Goal: Task Accomplishment & Management: Use online tool/utility

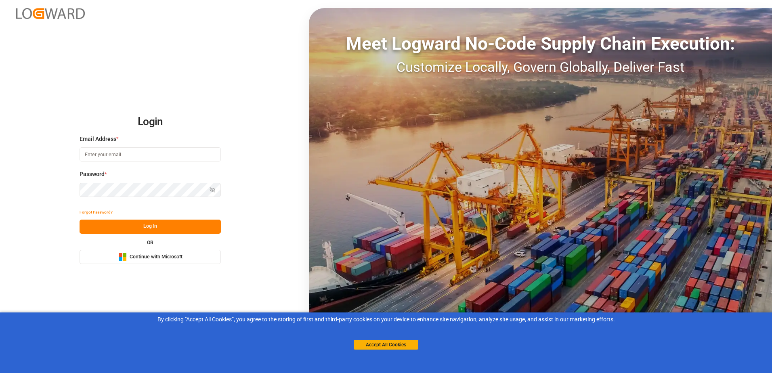
click at [180, 255] on span "Continue with Microsoft" at bounding box center [156, 257] width 53 height 7
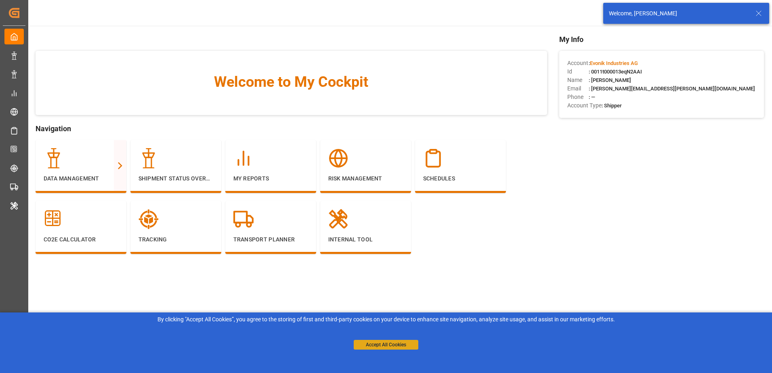
click at [372, 347] on button "Accept All Cookies" at bounding box center [386, 345] width 65 height 10
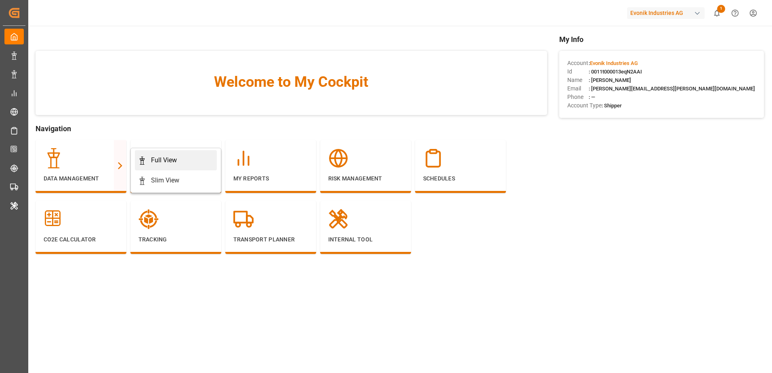
click at [157, 162] on div "Full View" at bounding box center [164, 161] width 26 height 10
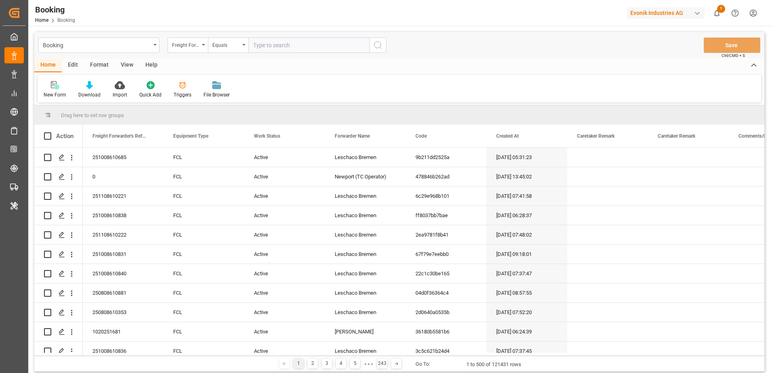
click at [70, 66] on div "Edit" at bounding box center [73, 66] width 22 height 14
click at [166, 83] on icon at bounding box center [167, 85] width 8 height 8
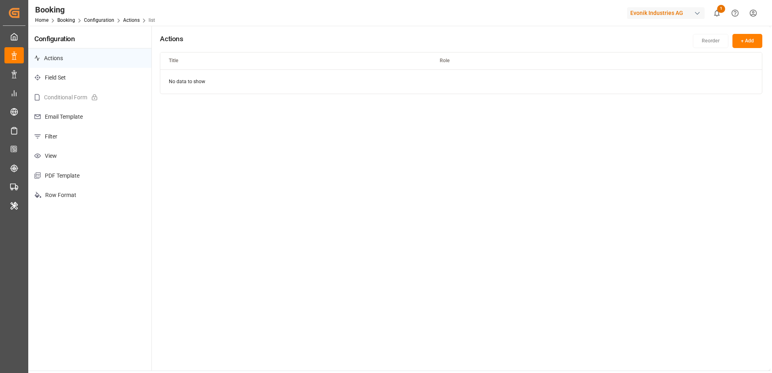
click at [79, 135] on p "Filter" at bounding box center [89, 137] width 123 height 20
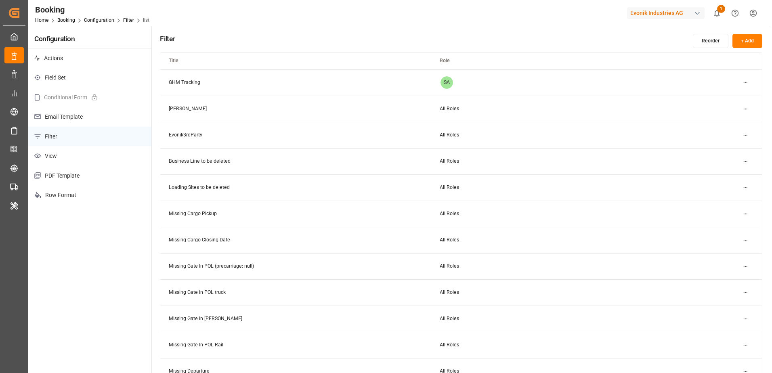
click at [747, 213] on html "Created by potrace 1.15, written by [PERSON_NAME] [DATE]-[DATE] Created by potr…" at bounding box center [386, 186] width 772 height 373
click at [733, 229] on div "Edit" at bounding box center [732, 230] width 42 height 11
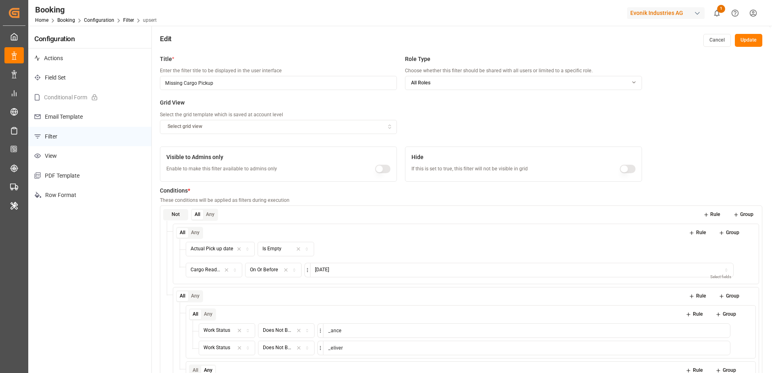
scroll to position [143, 0]
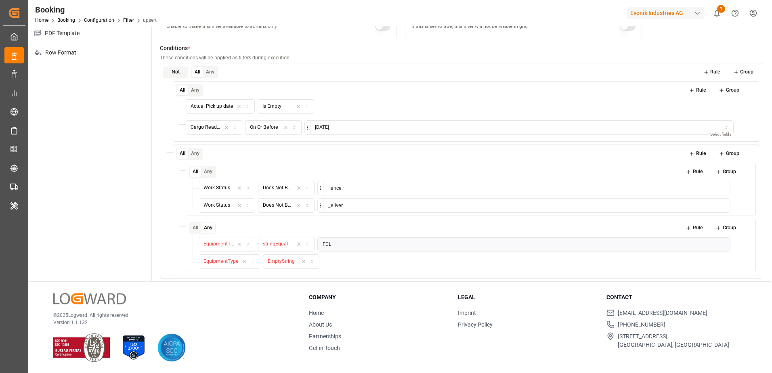
click at [228, 243] on span "EquipmentType" at bounding box center [221, 244] width 35 height 6
type input "equi"
click at [252, 276] on div "Equipment Type" at bounding box center [249, 275] width 101 height 11
click at [293, 240] on button "Operator" at bounding box center [286, 244] width 57 height 15
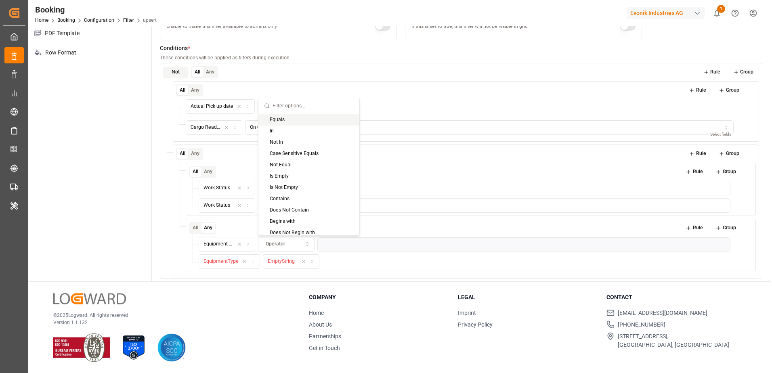
click at [296, 116] on div "Equals" at bounding box center [309, 119] width 101 height 11
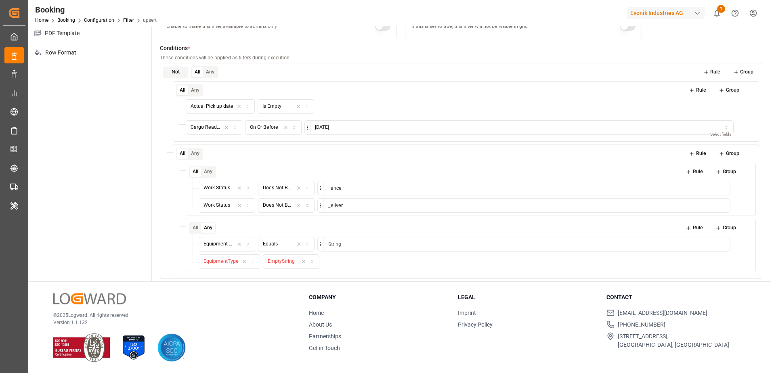
click at [352, 247] on input at bounding box center [527, 244] width 408 height 15
type input "FCL"
click at [403, 262] on div "EquipmentType EmptyString" at bounding box center [465, 262] width 532 height 15
click at [223, 259] on span "EquipmentType" at bounding box center [221, 262] width 35 height 6
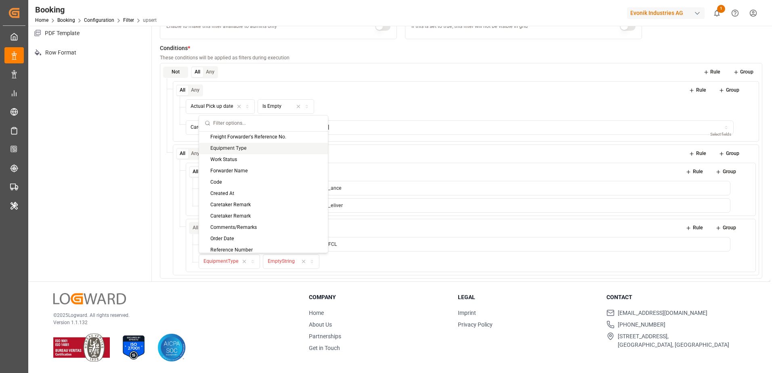
click at [237, 145] on div "Equipment Type" at bounding box center [263, 148] width 129 height 11
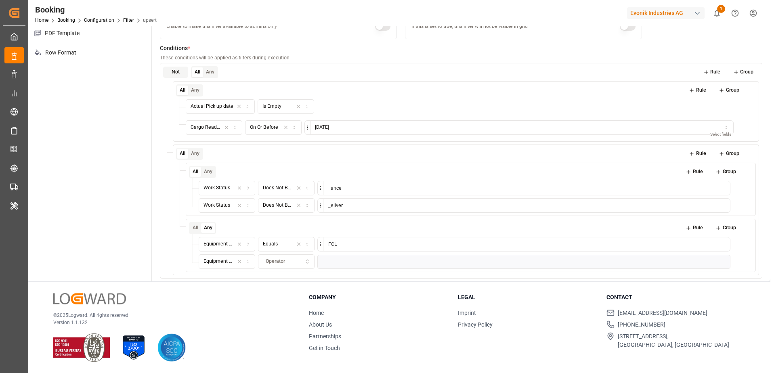
click at [276, 260] on span "Operator" at bounding box center [275, 261] width 19 height 7
click at [304, 190] on div "Is Empty" at bounding box center [309, 193] width 101 height 11
click at [437, 226] on div "All Any Rule Group" at bounding box center [471, 228] width 564 height 12
click at [710, 73] on button "Rule" at bounding box center [712, 72] width 29 height 11
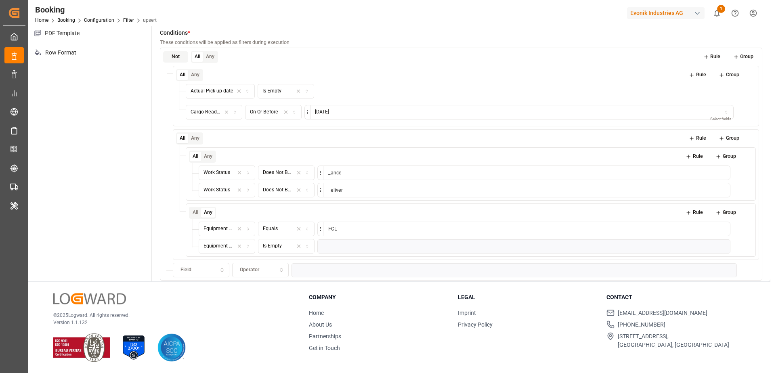
scroll to position [23, 0]
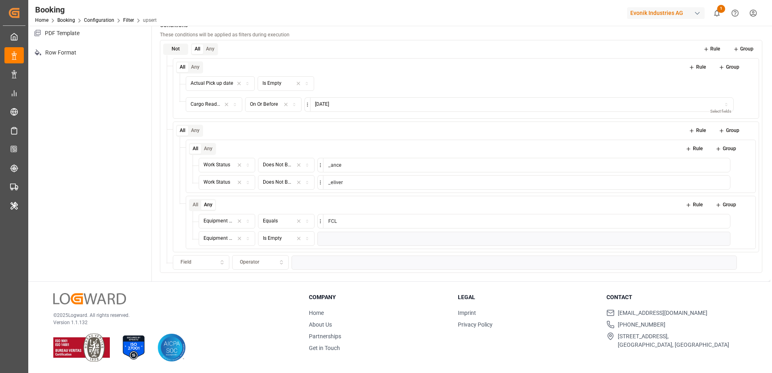
click at [205, 263] on div "Field" at bounding box center [201, 262] width 53 height 7
type input "deliv"
click at [223, 292] on div "Delivery No." at bounding box center [224, 293] width 103 height 11
click at [257, 266] on button "Operator" at bounding box center [260, 262] width 57 height 15
click at [258, 295] on div "Includes" at bounding box center [283, 293] width 101 height 11
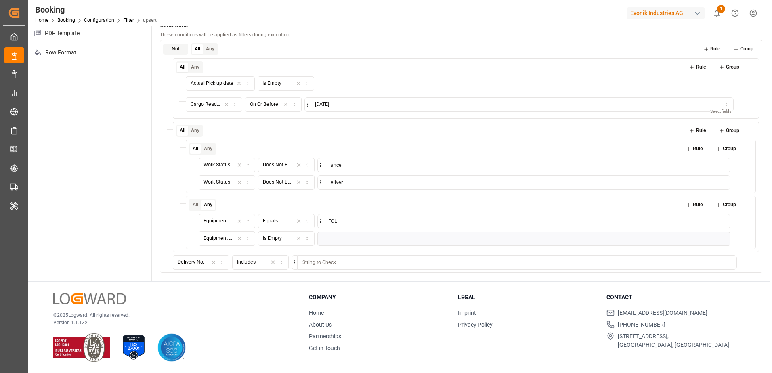
click at [244, 265] on div "Includes" at bounding box center [246, 262] width 19 height 7
click at [671, 272] on div "Not All Any Rule Group All Any Rule Group Actual Pick up date Is Empty Cargo Re…" at bounding box center [461, 156] width 603 height 233
click at [753, 264] on icon at bounding box center [755, 263] width 6 height 6
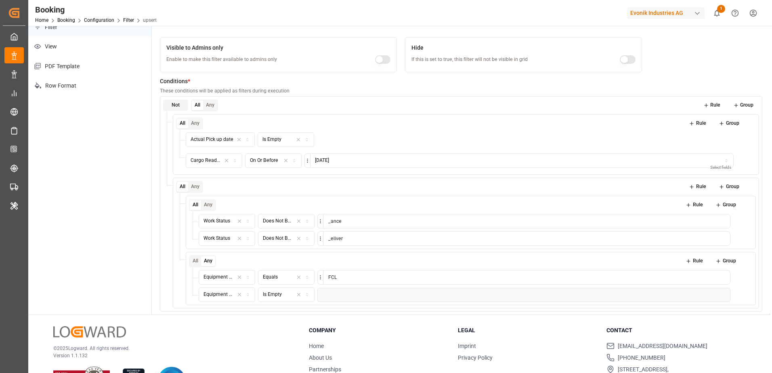
scroll to position [0, 0]
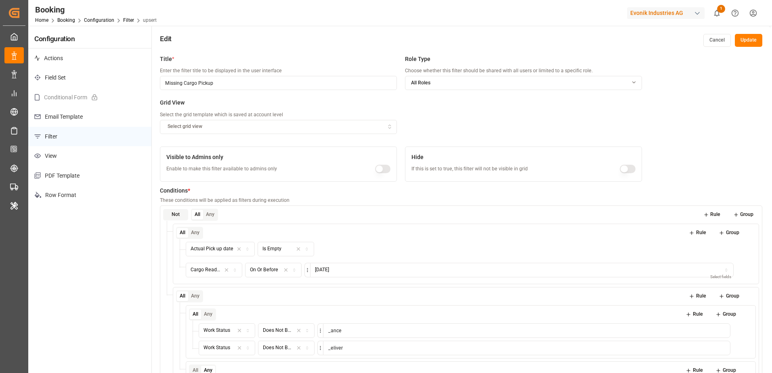
click at [742, 42] on button "Update" at bounding box center [748, 40] width 27 height 13
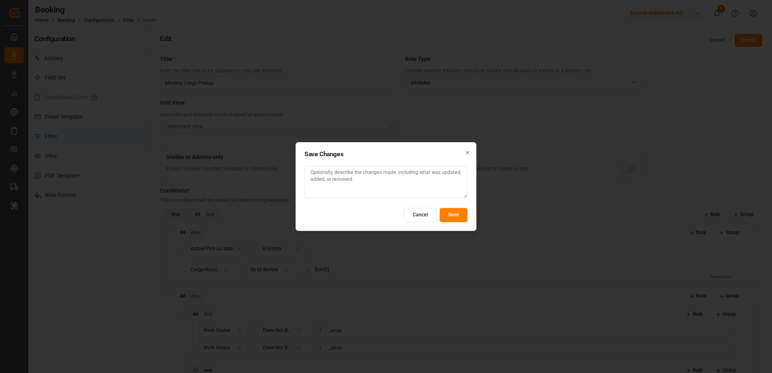
drag, startPoint x: 463, startPoint y: 212, endPoint x: 479, endPoint y: 206, distance: 17.5
click at [463, 212] on button "Save" at bounding box center [454, 215] width 28 height 14
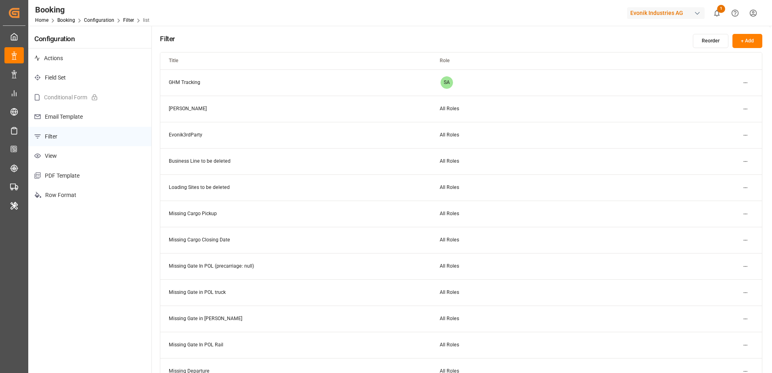
click at [647, 11] on div "Evonik Industries AG" at bounding box center [666, 13] width 78 height 12
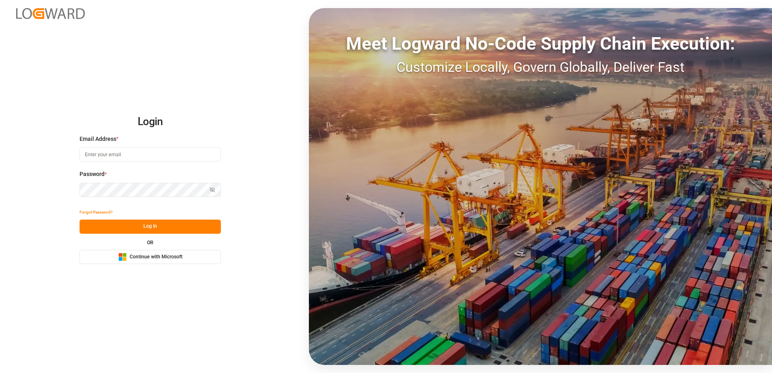
click at [139, 259] on span "Continue with Microsoft" at bounding box center [156, 257] width 53 height 7
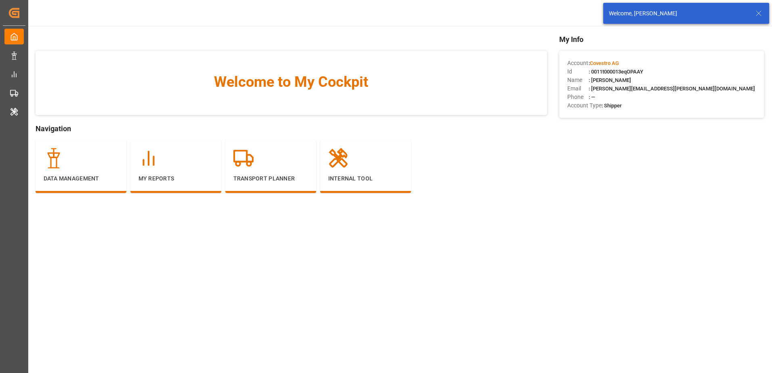
click at [760, 13] on icon at bounding box center [759, 13] width 10 height 10
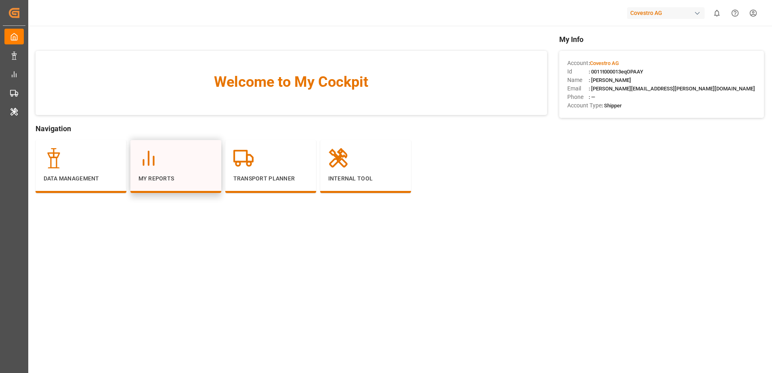
click at [149, 162] on icon at bounding box center [149, 158] width 20 height 20
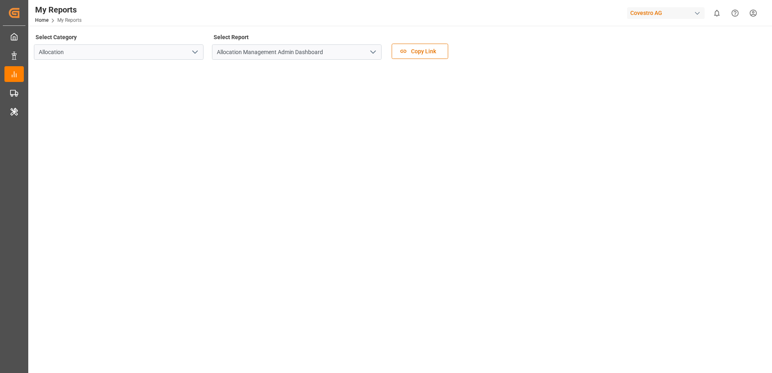
click at [371, 53] on icon "open menu" at bounding box center [373, 52] width 10 height 10
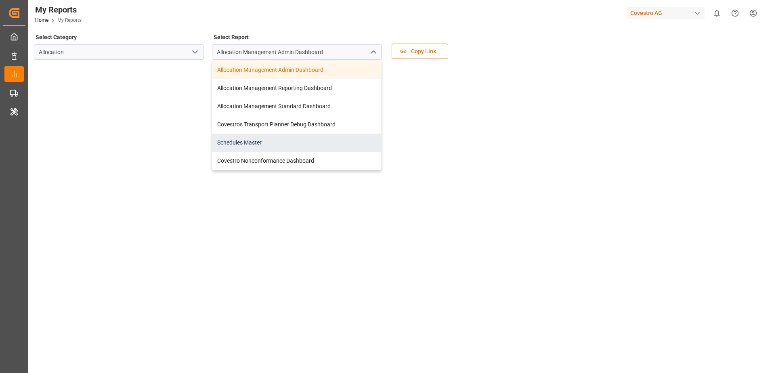
click at [309, 139] on div "Schedules Master" at bounding box center [297, 143] width 169 height 18
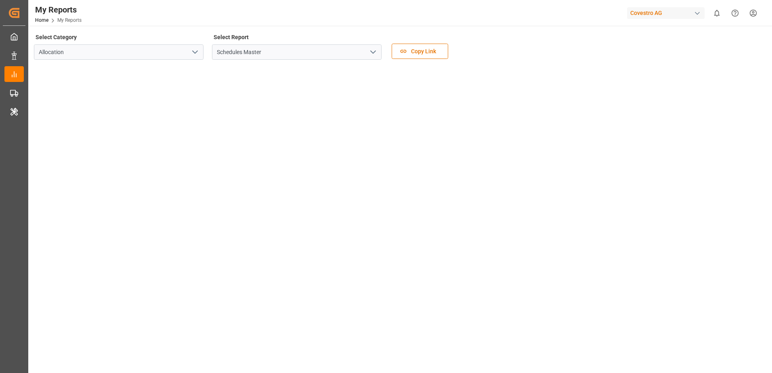
click at [644, 13] on div "Covestro AG" at bounding box center [666, 13] width 78 height 12
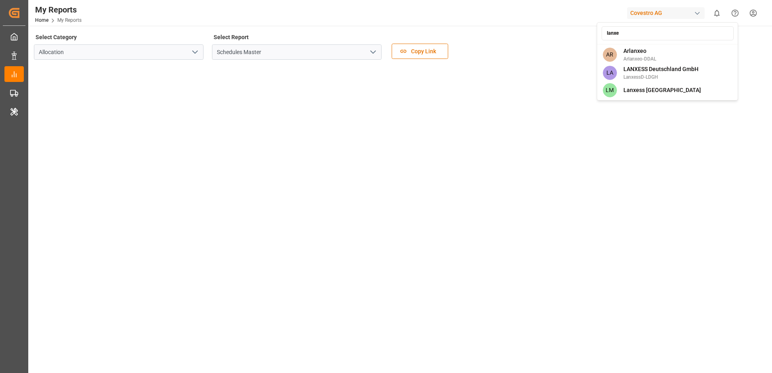
type input "lanxes"
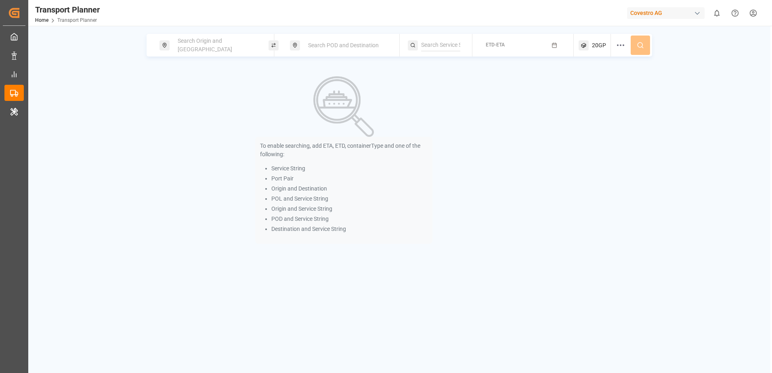
click at [208, 46] on span "Search Origin and POL" at bounding box center [205, 45] width 55 height 15
click at [204, 105] on input at bounding box center [209, 110] width 81 height 12
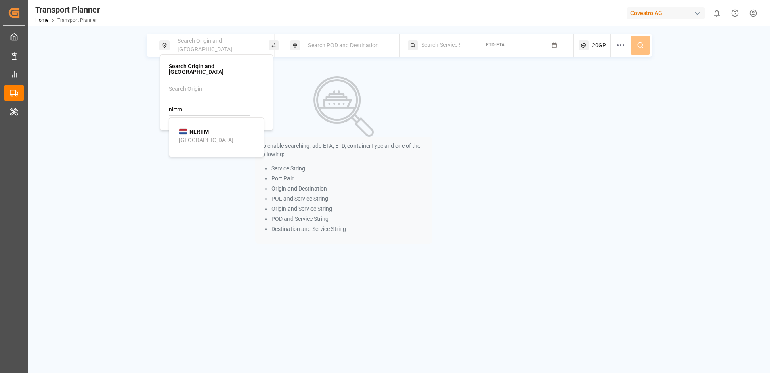
click at [185, 136] on div "Rotterdam" at bounding box center [206, 140] width 55 height 8
type input "NLRTM"
click at [324, 46] on span "Search POD and Destination" at bounding box center [343, 45] width 71 height 6
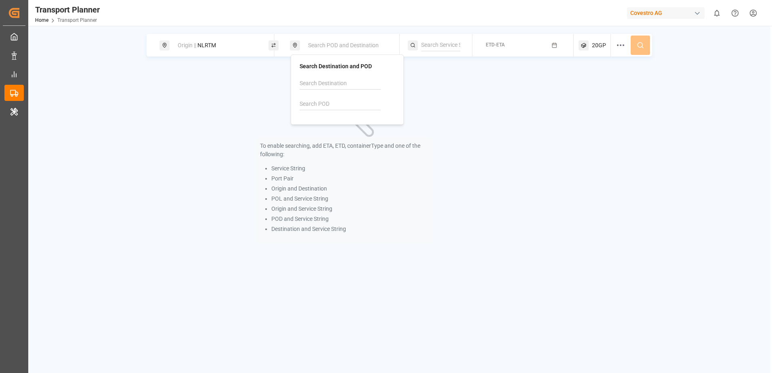
click at [318, 101] on input at bounding box center [340, 104] width 81 height 12
click at [320, 135] on div "Tokyo" at bounding box center [337, 134] width 55 height 8
type input "JPTYO"
click at [498, 50] on div "ETD-ETA" at bounding box center [495, 45] width 19 height 10
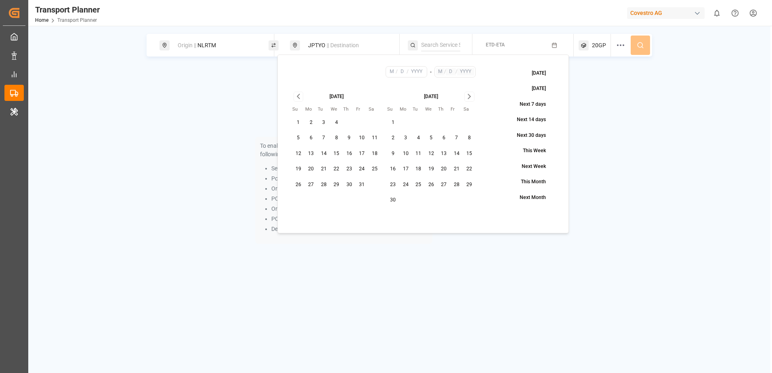
click at [302, 184] on button "26" at bounding box center [298, 185] width 13 height 13
type input "10"
type input "26"
type input "2025"
click at [296, 168] on button "19" at bounding box center [298, 169] width 13 height 13
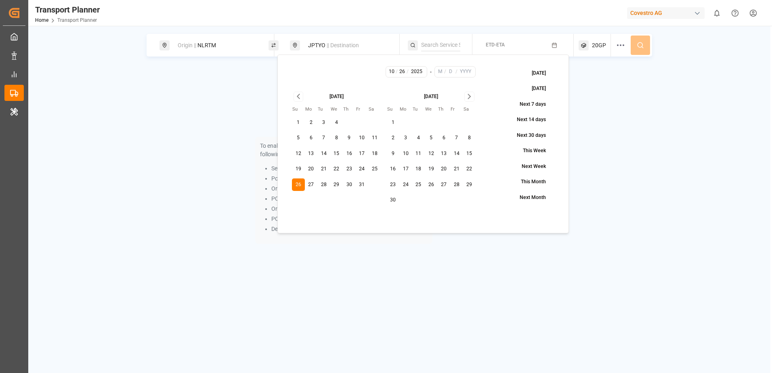
type input "19"
type input "10"
type input "26"
type input "2025"
click at [302, 184] on button "26" at bounding box center [298, 185] width 13 height 13
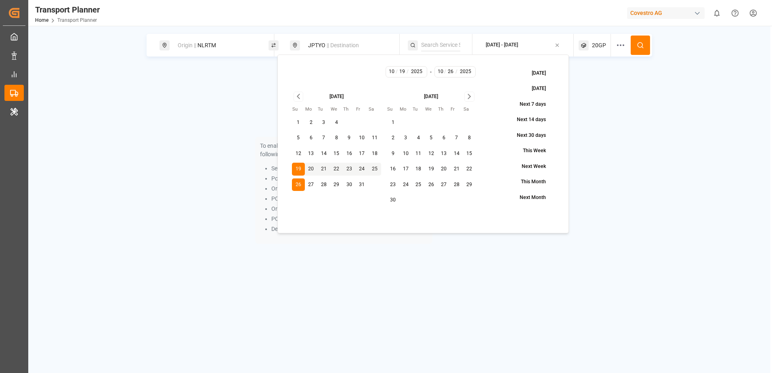
type input "26"
click at [301, 182] on button "26" at bounding box center [298, 185] width 13 height 13
type input "10"
type input "26"
type input "2025"
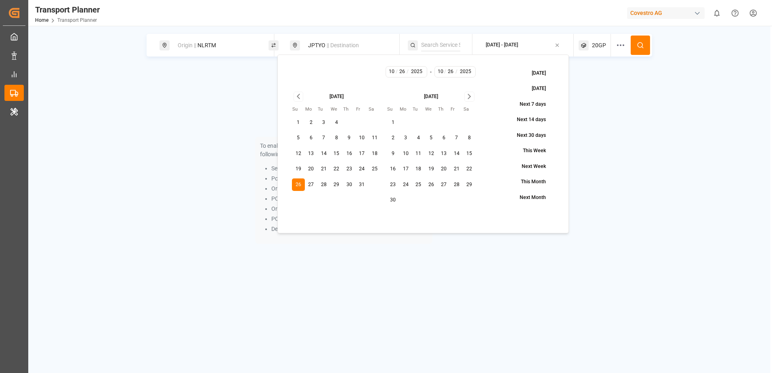
click at [299, 170] on button "19" at bounding box center [298, 169] width 13 height 13
type input "19"
click at [299, 170] on button "19" at bounding box center [298, 169] width 13 height 13
click at [468, 98] on icon "Go to next month" at bounding box center [469, 97] width 9 height 10
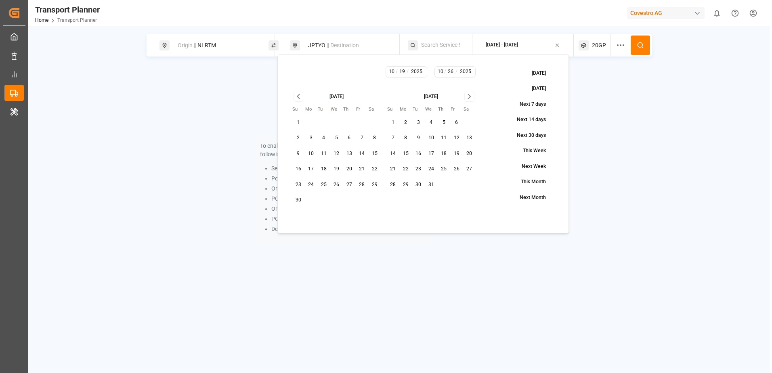
click at [469, 100] on icon "Go to next month" at bounding box center [469, 97] width 9 height 10
click at [469, 185] on button "31" at bounding box center [469, 185] width 13 height 13
type input "1"
type input "31"
type input "2026"
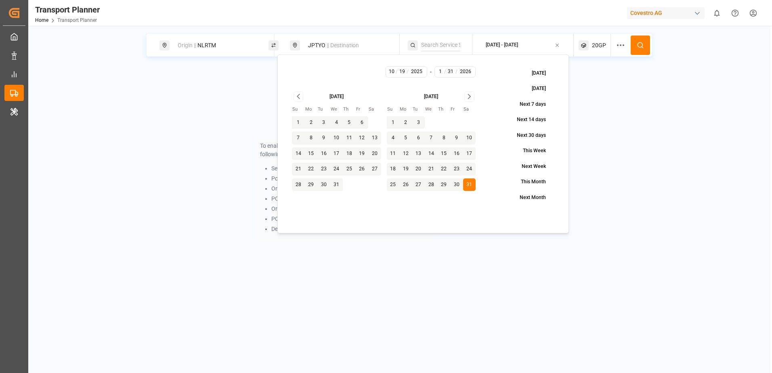
click at [630, 50] on div at bounding box center [623, 45] width 15 height 23
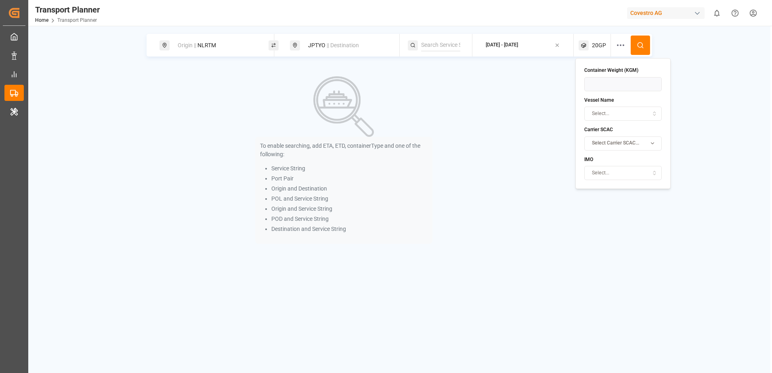
click at [641, 46] on icon at bounding box center [640, 45] width 7 height 7
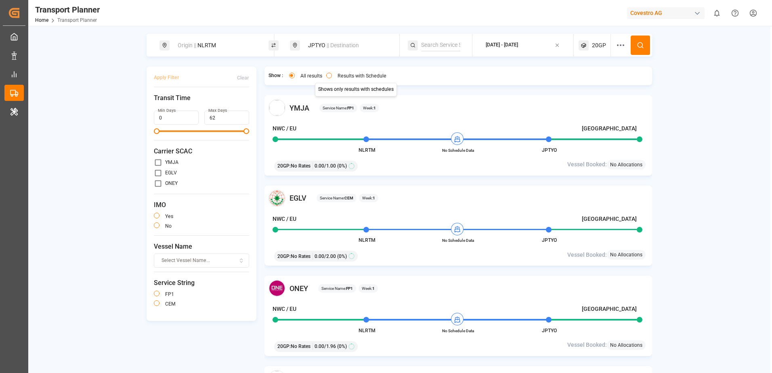
click at [331, 76] on button "Results with Schedule" at bounding box center [329, 76] width 6 height 6
